Goal: Answer question/provide support

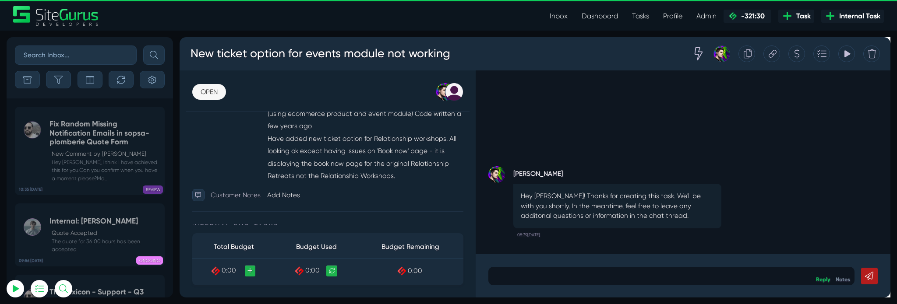
scroll to position [241, 0]
type input "[PERSON_NAME][EMAIL_ADDRESS][PERSON_NAME][DOMAIN_NAME]"
click at [675, 282] on div at bounding box center [697, 288] width 386 height 19
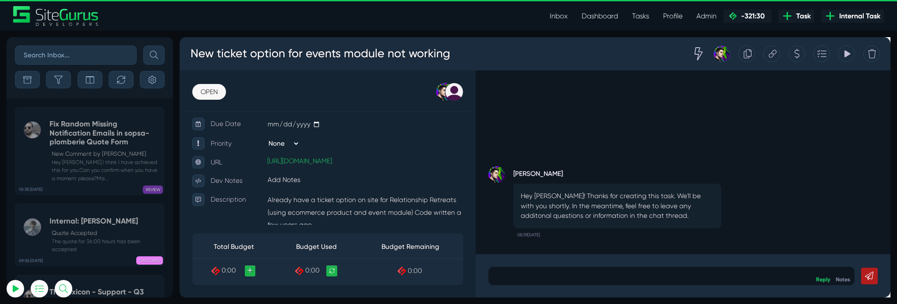
scroll to position [164, 0]
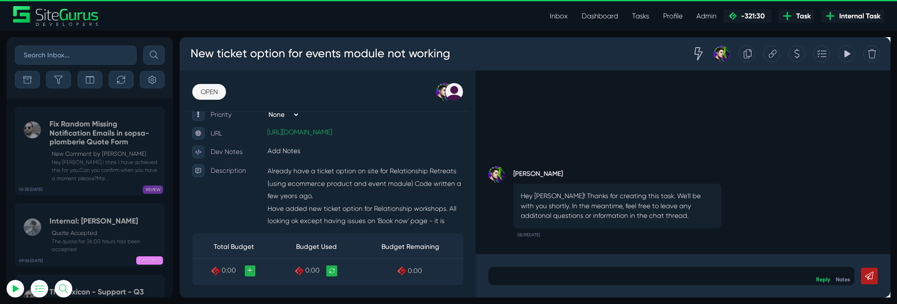
drag, startPoint x: 470, startPoint y: 205, endPoint x: 463, endPoint y: 205, distance: 6.6
drag, startPoint x: 463, startPoint y: 205, endPoint x: 408, endPoint y: 187, distance: 57.6
click at [408, 187] on p "Already have a ticket option on site for Relationship Retreats (using ecommerce…" at bounding box center [374, 217] width 207 height 93
click at [340, 141] on link "[URL][DOMAIN_NAME]" at bounding box center [305, 137] width 68 height 8
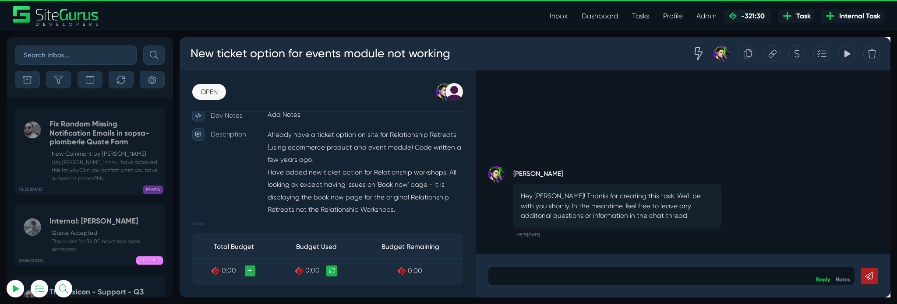
scroll to position [210, 0]
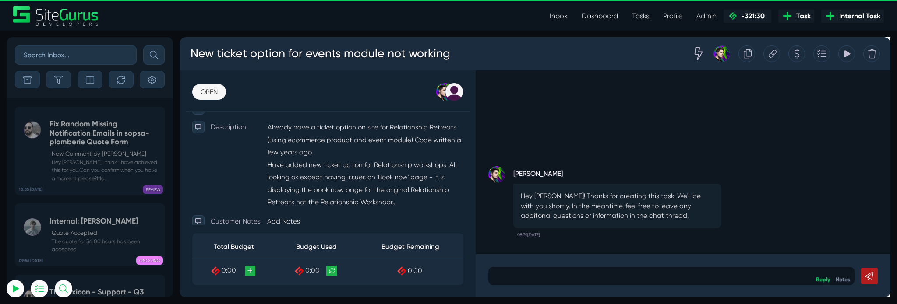
click at [654, 294] on p at bounding box center [697, 288] width 373 height 11
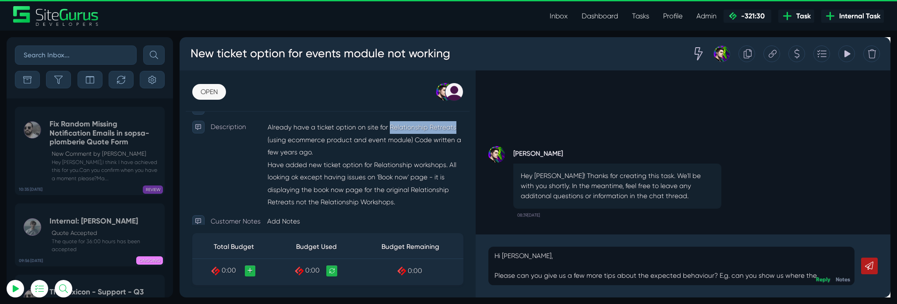
drag, startPoint x: 399, startPoint y: 137, endPoint x: 466, endPoint y: 136, distance: 67.4
click at [466, 136] on p "Already have a ticket option on site for Relationship Retreats (using ecommerce…" at bounding box center [374, 171] width 207 height 93
copy p "Relationship Retreats"
click at [842, 289] on p "Hi [PERSON_NAME], Please can you give us a few more tips about the expected beh…" at bounding box center [697, 278] width 373 height 32
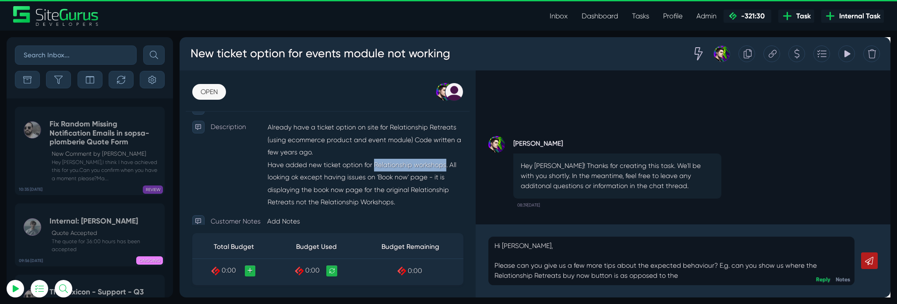
drag, startPoint x: 384, startPoint y: 176, endPoint x: 456, endPoint y: 180, distance: 72.4
click at [456, 180] on p "Already have a ticket option on site for Relationship Retreats (using ecommerce…" at bounding box center [374, 171] width 207 height 93
copy p "Relationship workshops"
click at [728, 289] on p "Hi [PERSON_NAME], Please can you give us a few more tips about the expected beh…" at bounding box center [697, 273] width 373 height 42
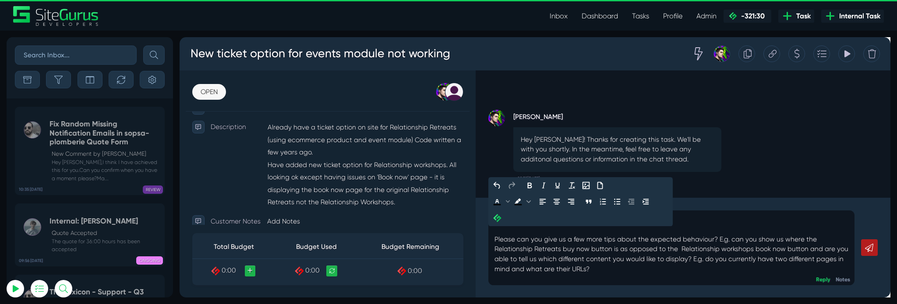
scroll to position [8, 0]
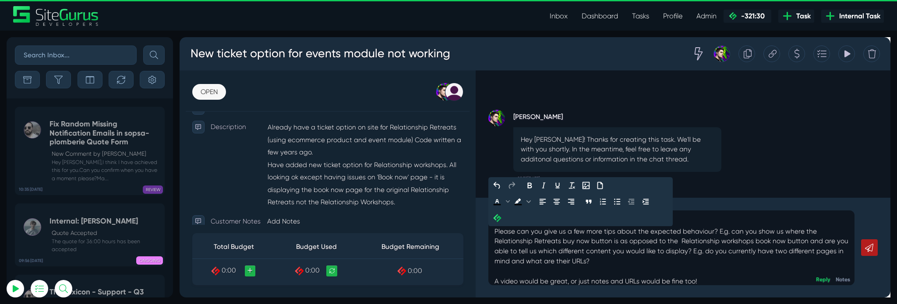
click at [896, 266] on link at bounding box center [906, 259] width 18 height 18
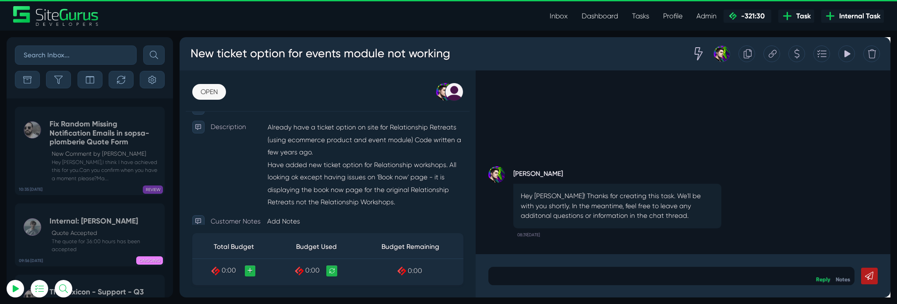
scroll to position [0, 0]
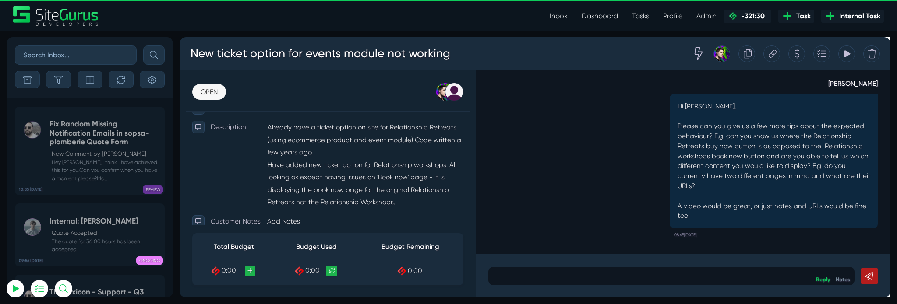
click at [739, 285] on p at bounding box center [697, 288] width 373 height 11
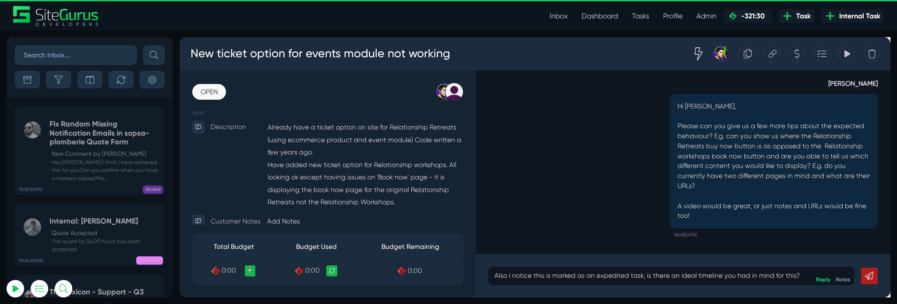
click at [896, 295] on link at bounding box center [906, 289] width 18 height 18
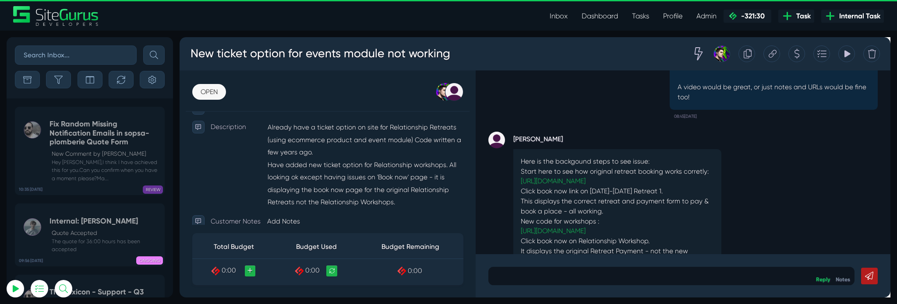
scroll to position [-154, 0]
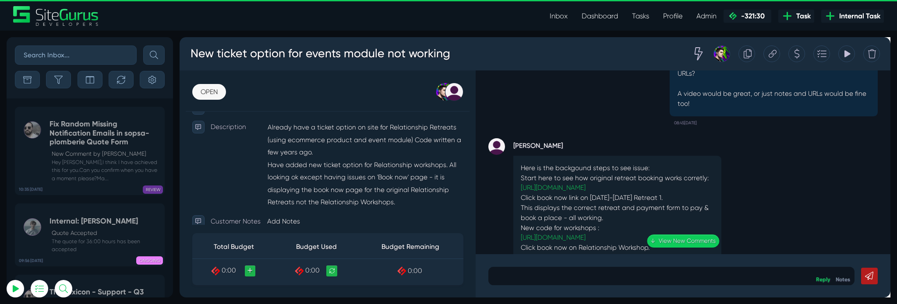
click at [636, 277] on div "Reply Notes" at bounding box center [709, 289] width 437 height 46
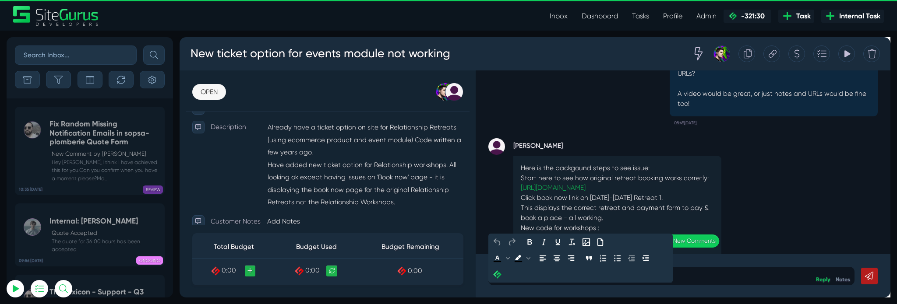
click at [610, 295] on div at bounding box center [697, 288] width 386 height 19
click at [896, 285] on link at bounding box center [906, 289] width 18 height 18
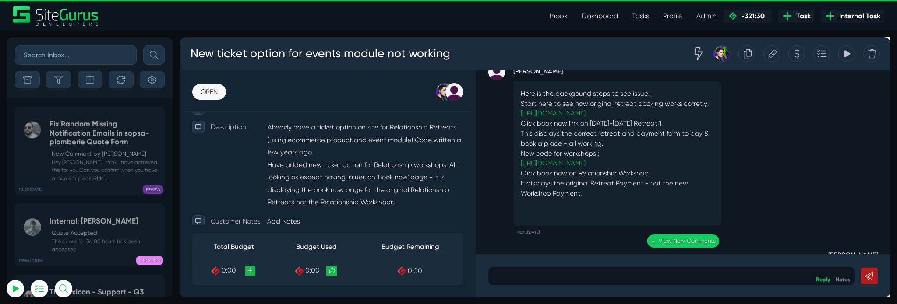
scroll to position [-232, 0]
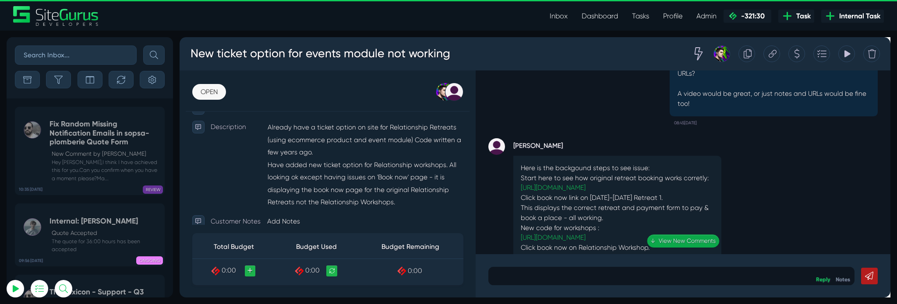
click at [707, 250] on link "↓ View New Comments" at bounding box center [709, 252] width 76 height 14
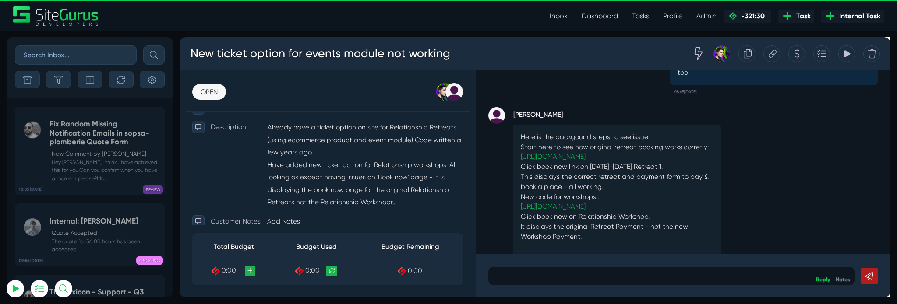
scroll to position [-230, 0]
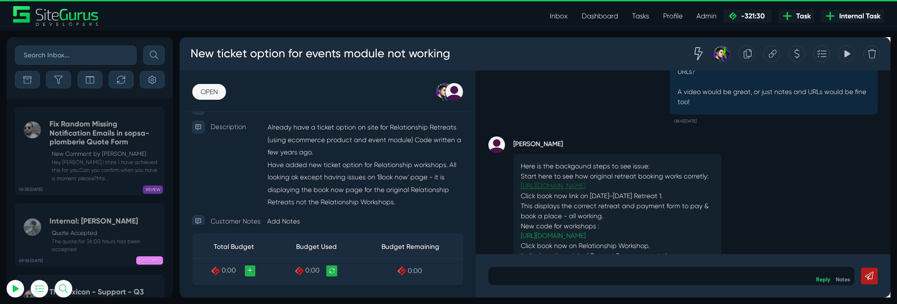
click at [607, 190] on link "[URL][DOMAIN_NAME]" at bounding box center [573, 194] width 68 height 8
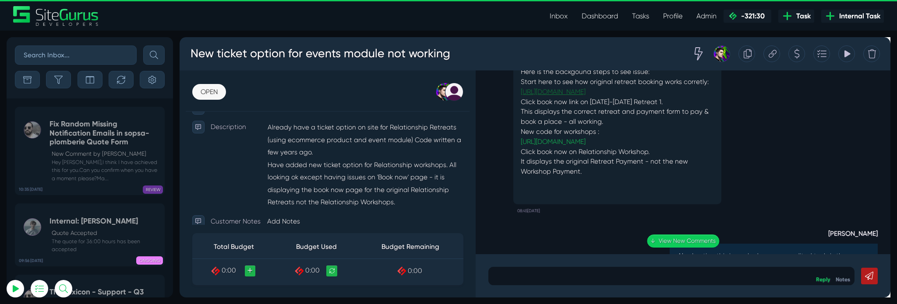
scroll to position [-330, 0]
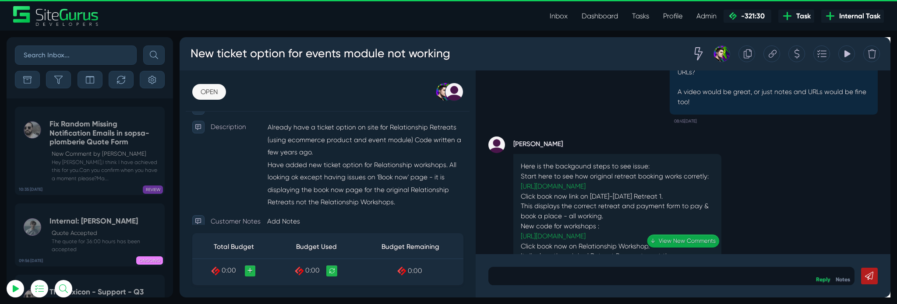
click at [734, 255] on link "↓ View New Comments" at bounding box center [709, 252] width 76 height 14
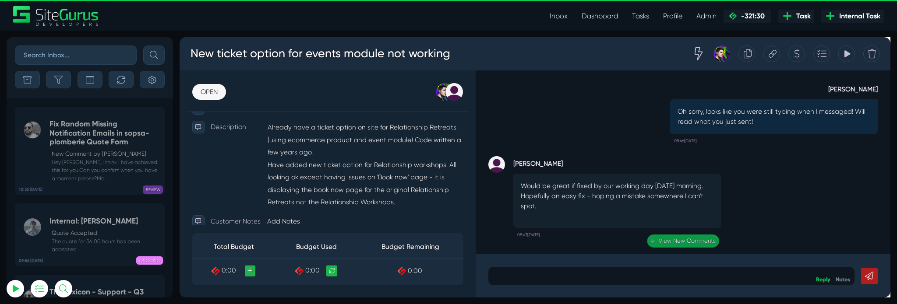
scroll to position [0, 0]
click at [671, 284] on p at bounding box center [697, 288] width 373 height 11
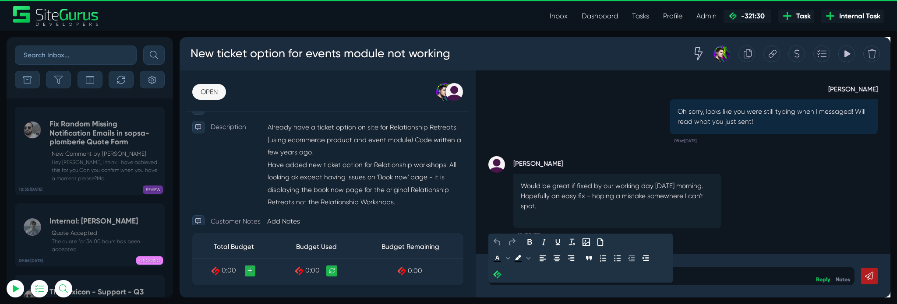
click at [747, 226] on div "Would be great if fixed by our working day [DATE] morning. Hopefully an easy fi…" at bounding box center [640, 210] width 219 height 58
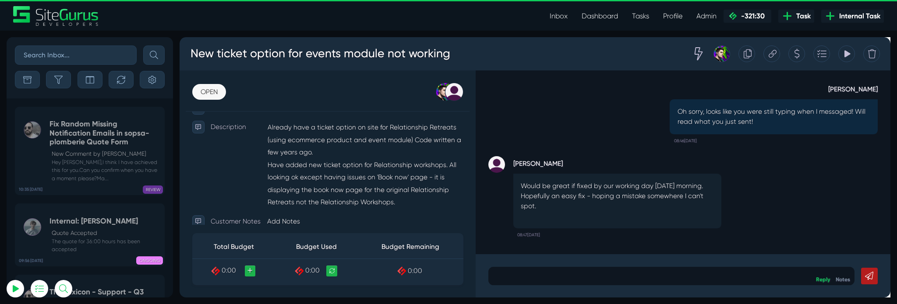
click at [713, 291] on p at bounding box center [697, 288] width 373 height 11
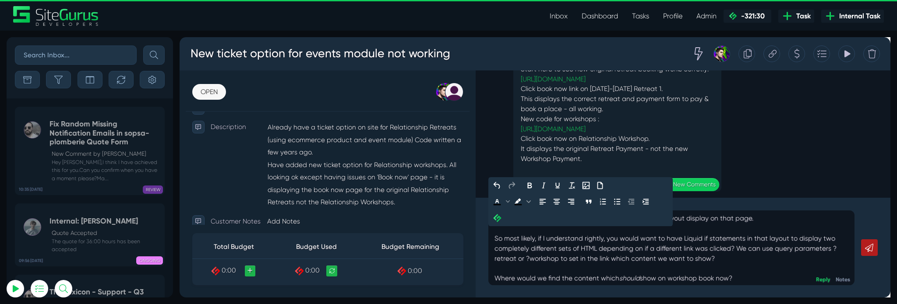
scroll to position [35, 0]
click at [795, 245] on div "retreat-schedule is the module slug for the events module. You can only technic…" at bounding box center [697, 246] width 373 height 95
click at [896, 253] on link at bounding box center [906, 259] width 18 height 18
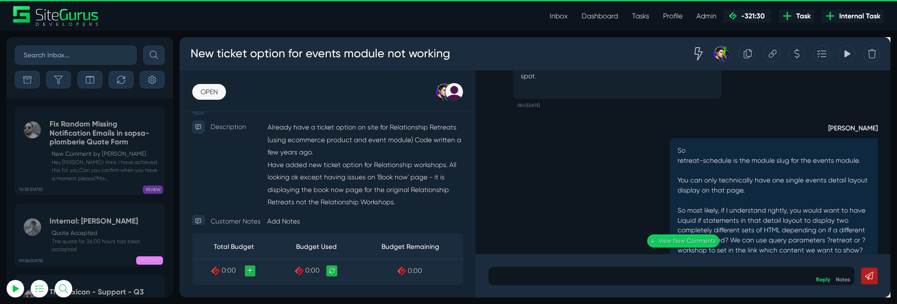
scroll to position [0, 0]
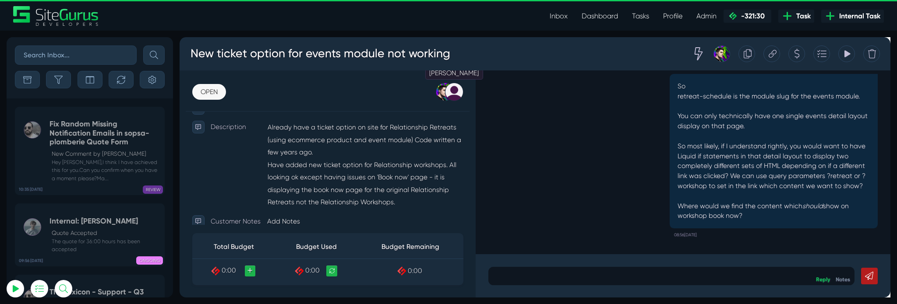
click at [469, 97] on div at bounding box center [468, 94] width 19 height 19
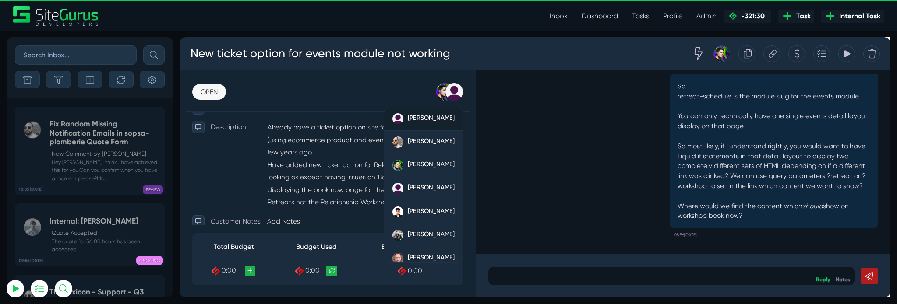
click at [436, 130] on link "[PERSON_NAME]" at bounding box center [435, 123] width 83 height 25
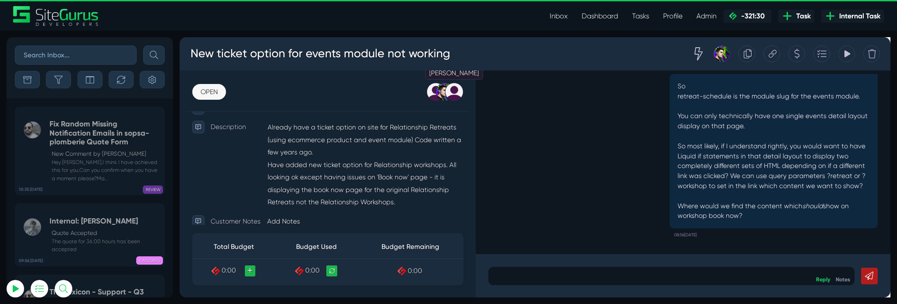
click at [471, 100] on div at bounding box center [468, 94] width 19 height 19
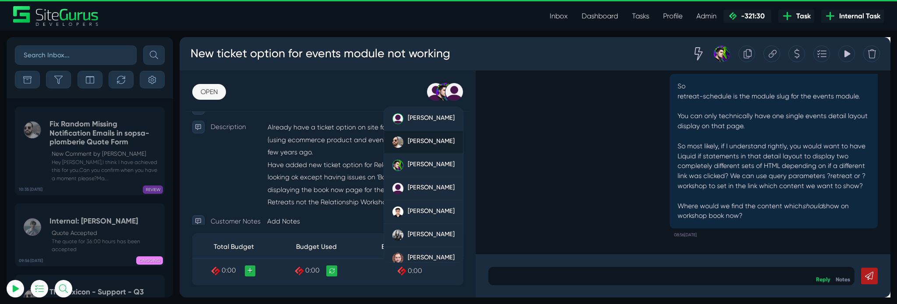
click at [439, 145] on span "[PERSON_NAME]" at bounding box center [443, 147] width 49 height 8
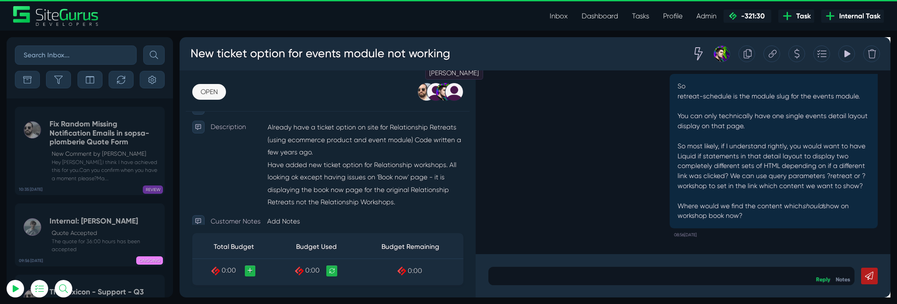
click at [465, 100] on div at bounding box center [468, 94] width 19 height 19
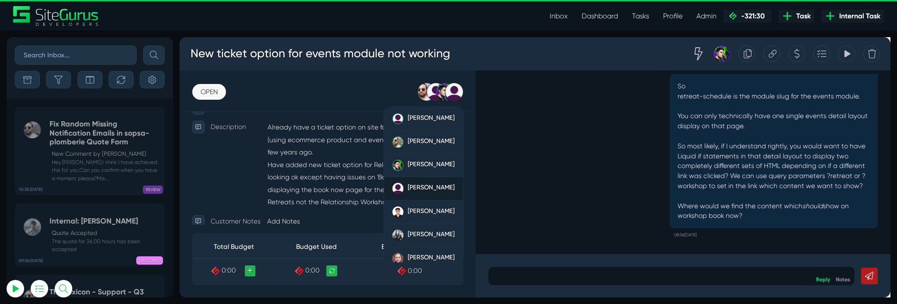
click at [421, 200] on div "[PERSON_NAME]" at bounding box center [443, 197] width 49 height 12
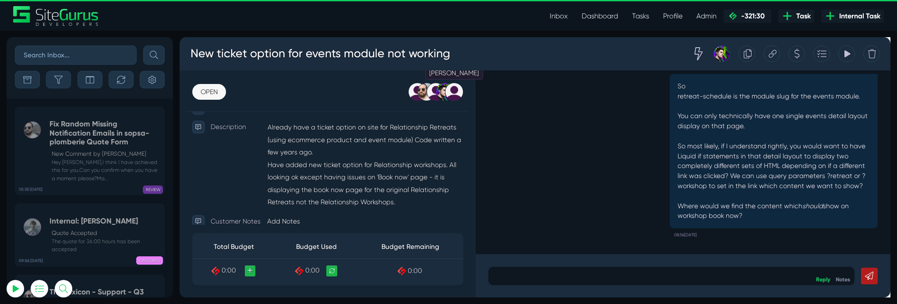
drag, startPoint x: 466, startPoint y: 95, endPoint x: 466, endPoint y: 100, distance: 4.4
click at [468, 95] on div at bounding box center [468, 94] width 19 height 19
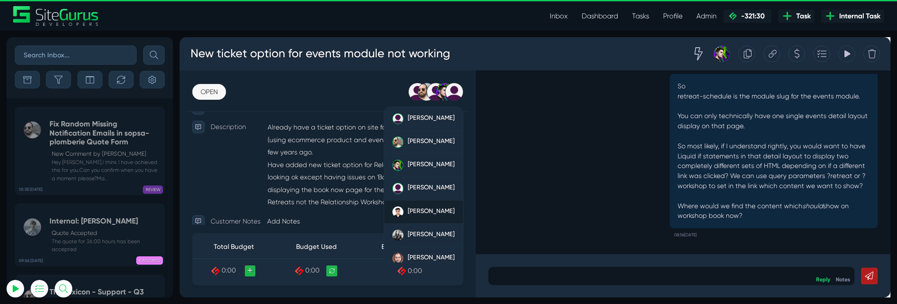
click at [436, 219] on span "[PERSON_NAME]" at bounding box center [443, 220] width 49 height 8
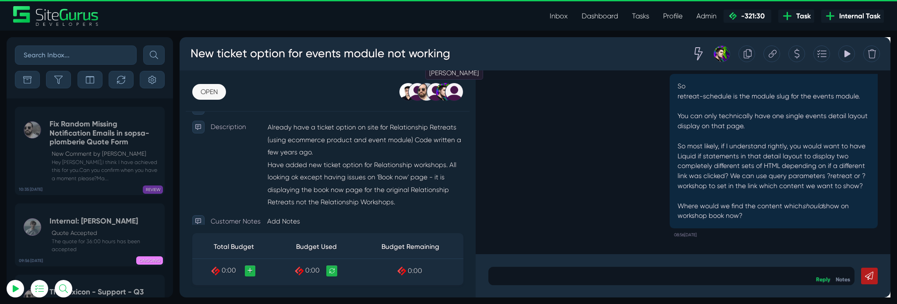
click at [472, 94] on div at bounding box center [468, 94] width 19 height 19
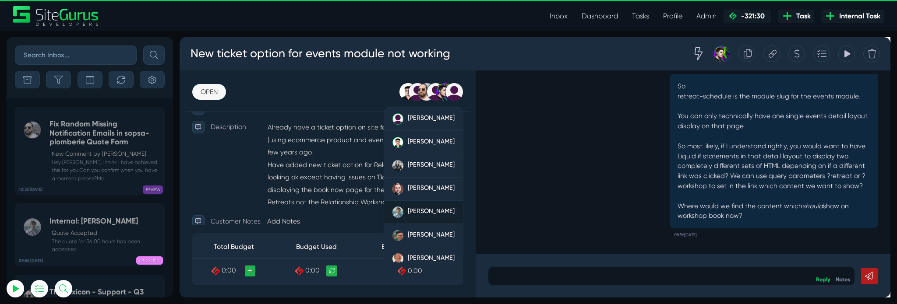
scroll to position [77, 0]
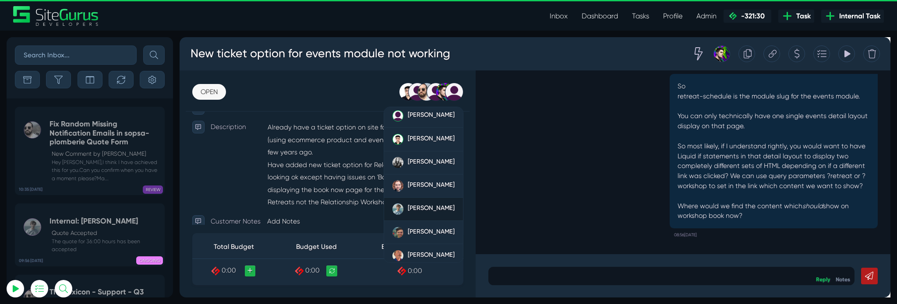
click at [427, 213] on span "[PERSON_NAME]" at bounding box center [443, 217] width 49 height 8
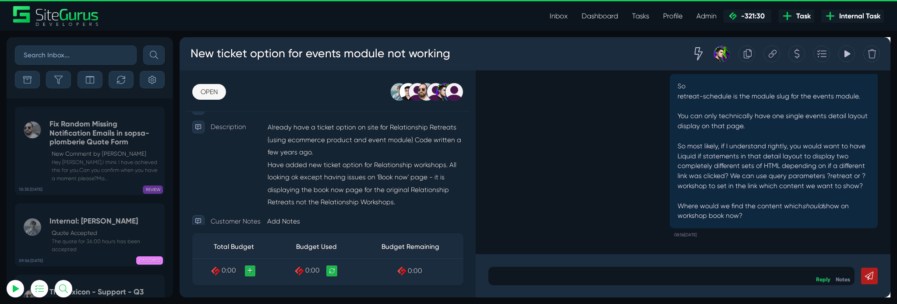
click at [550, 181] on div "[PERSON_NAME] So retreat-schedule is the module slug for the events module. You…" at bounding box center [709, 150] width 410 height 204
click at [791, 282] on div at bounding box center [697, 288] width 386 height 19
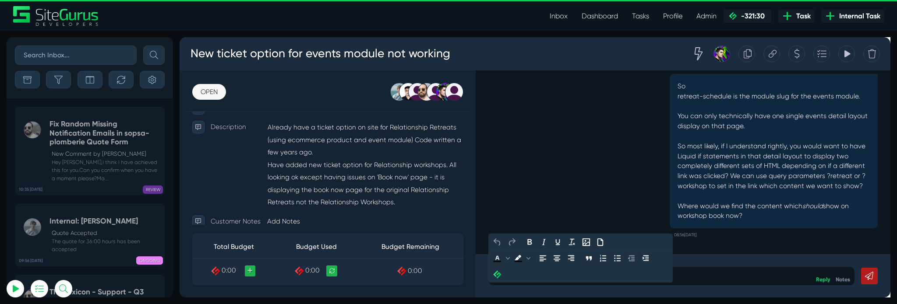
click at [639, 132] on div "[PERSON_NAME] So retreat-schedule is the module slug for the events module. You…" at bounding box center [709, 150] width 410 height 204
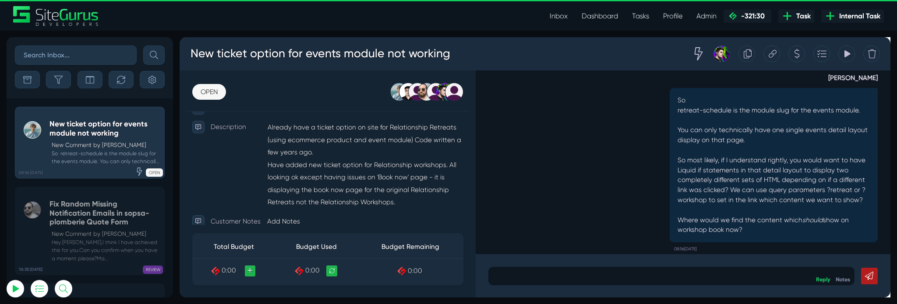
scroll to position [0, 0]
